Goal: Task Accomplishment & Management: Manage account settings

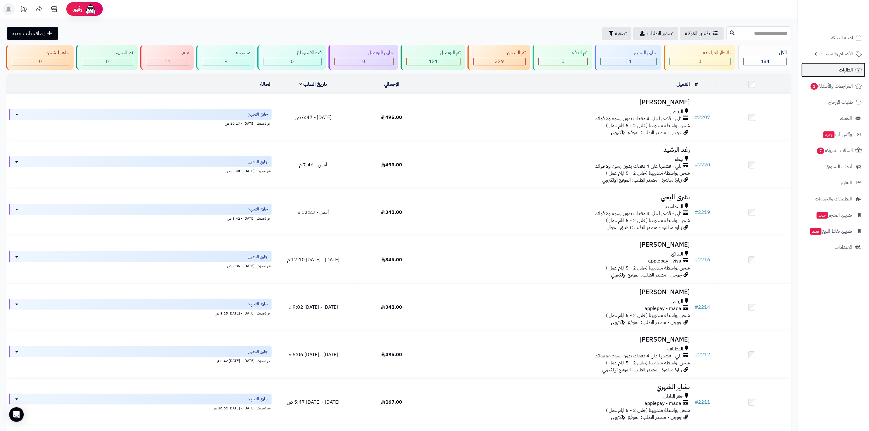
click at [837, 71] on link "الطلبات" at bounding box center [834, 70] width 64 height 15
click at [838, 36] on span "لوحة التحكم" at bounding box center [842, 37] width 22 height 9
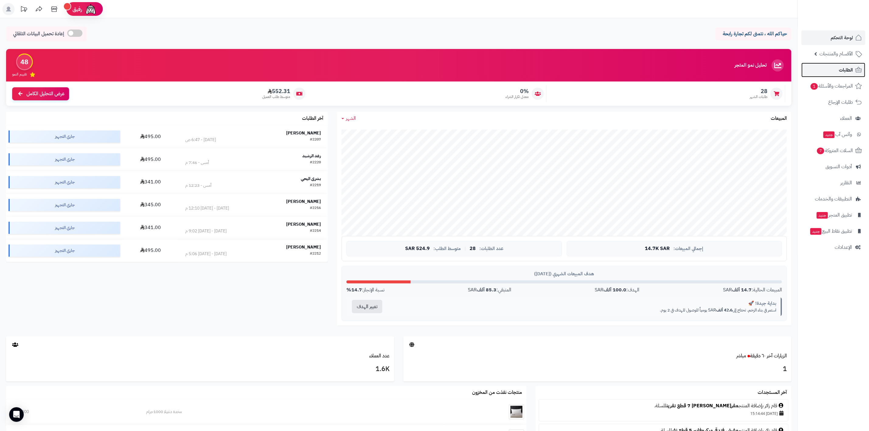
click at [837, 63] on link "الطلبات" at bounding box center [834, 70] width 64 height 15
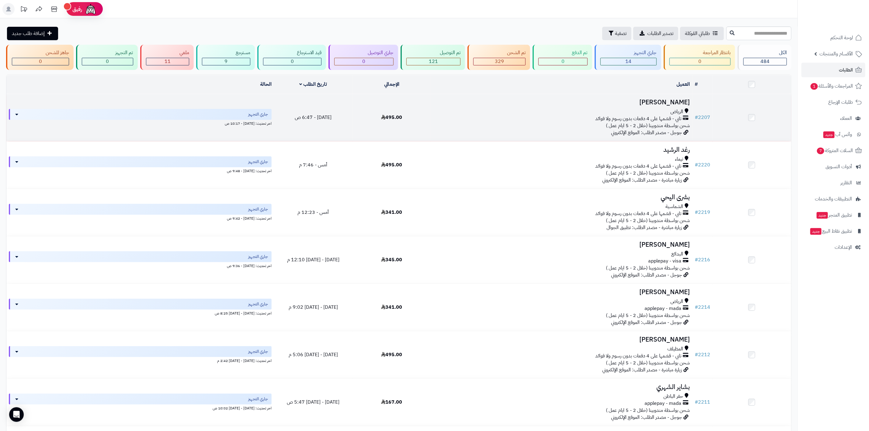
click at [682, 100] on h3 "[PERSON_NAME]" at bounding box center [562, 102] width 257 height 7
click at [665, 103] on h3 "[PERSON_NAME]" at bounding box center [562, 102] width 257 height 7
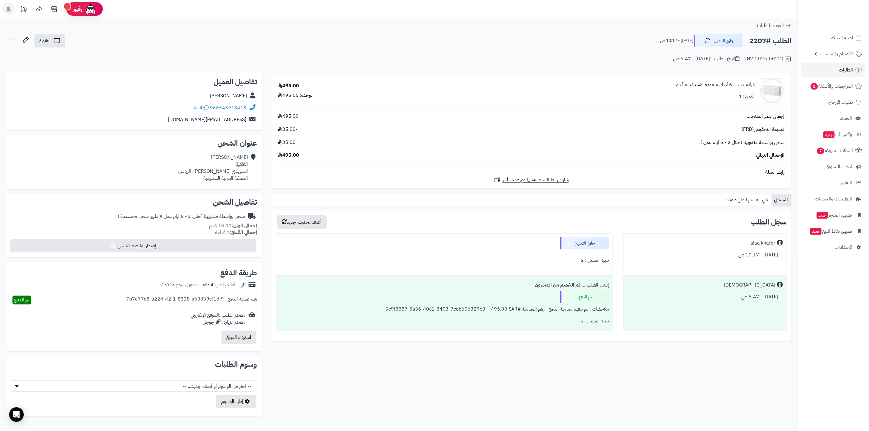
click at [835, 70] on link "الطلبات" at bounding box center [834, 70] width 64 height 15
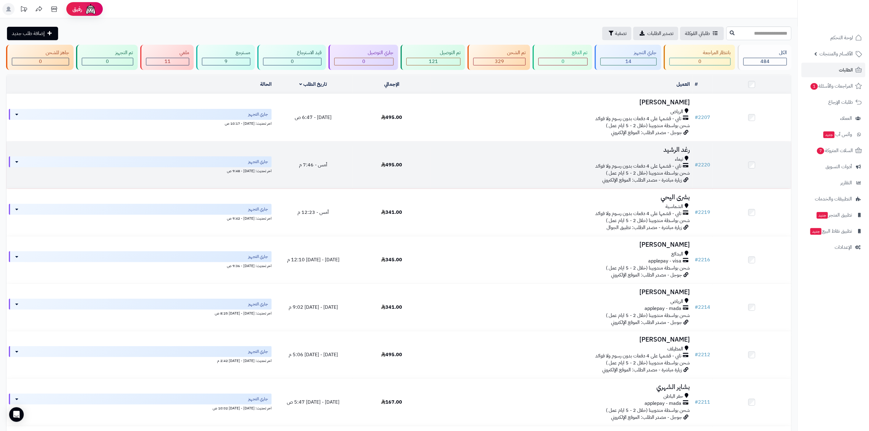
click at [680, 148] on h3 "رغد الرشيد" at bounding box center [562, 149] width 257 height 7
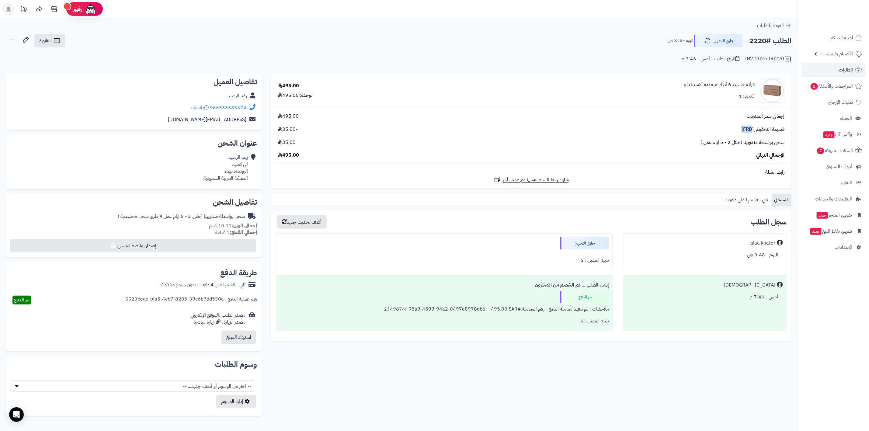
drag, startPoint x: 752, startPoint y: 131, endPoint x: 732, endPoint y: 128, distance: 20.0
click at [732, 128] on div "قسيمة التخفيض(FRD) -35.00" at bounding box center [532, 129] width 516 height 7
click at [697, 128] on div "قسيمة التخفيض(FRD) -35.00" at bounding box center [532, 129] width 516 height 7
click at [836, 66] on link "الطلبات" at bounding box center [834, 70] width 64 height 15
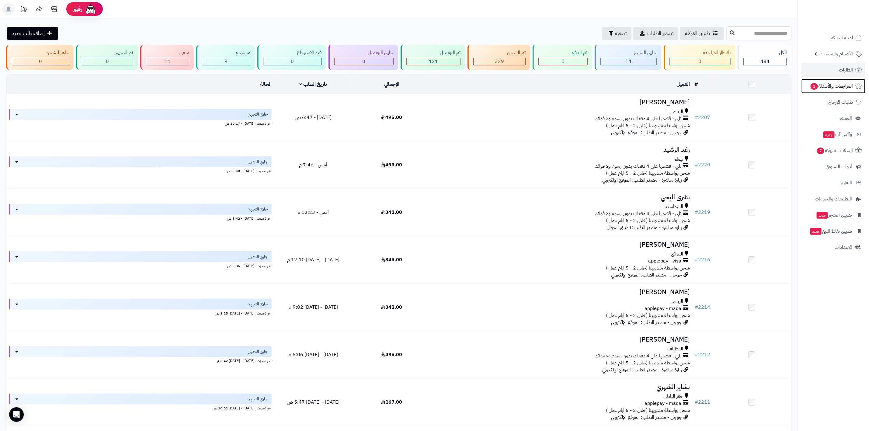
click at [836, 81] on link "المراجعات والأسئلة 1" at bounding box center [834, 86] width 64 height 15
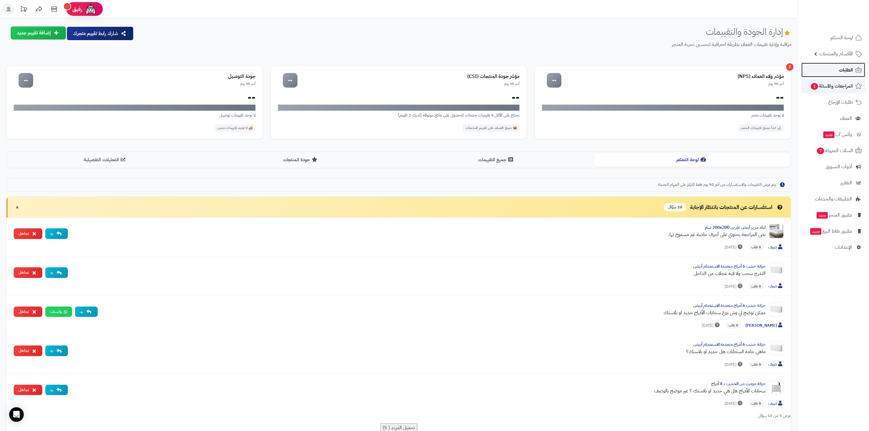
click at [844, 67] on span "الطلبات" at bounding box center [846, 70] width 14 height 9
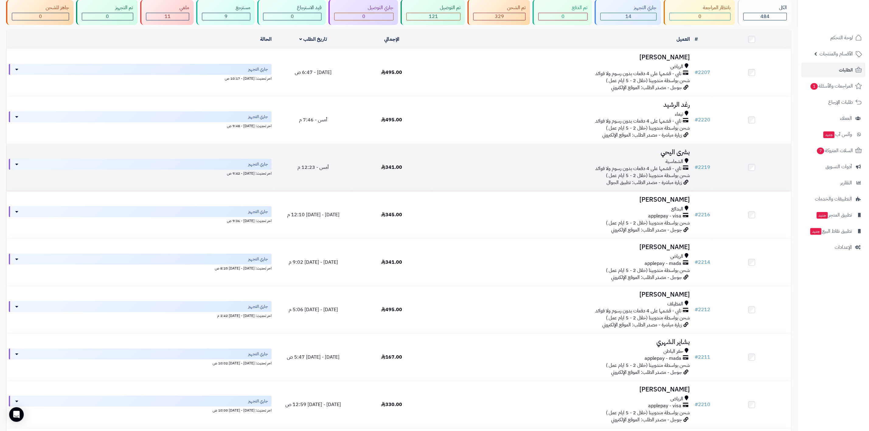
scroll to position [46, 0]
click at [677, 150] on h3 "بشرى اليحي" at bounding box center [562, 151] width 257 height 7
